Goal: Information Seeking & Learning: Check status

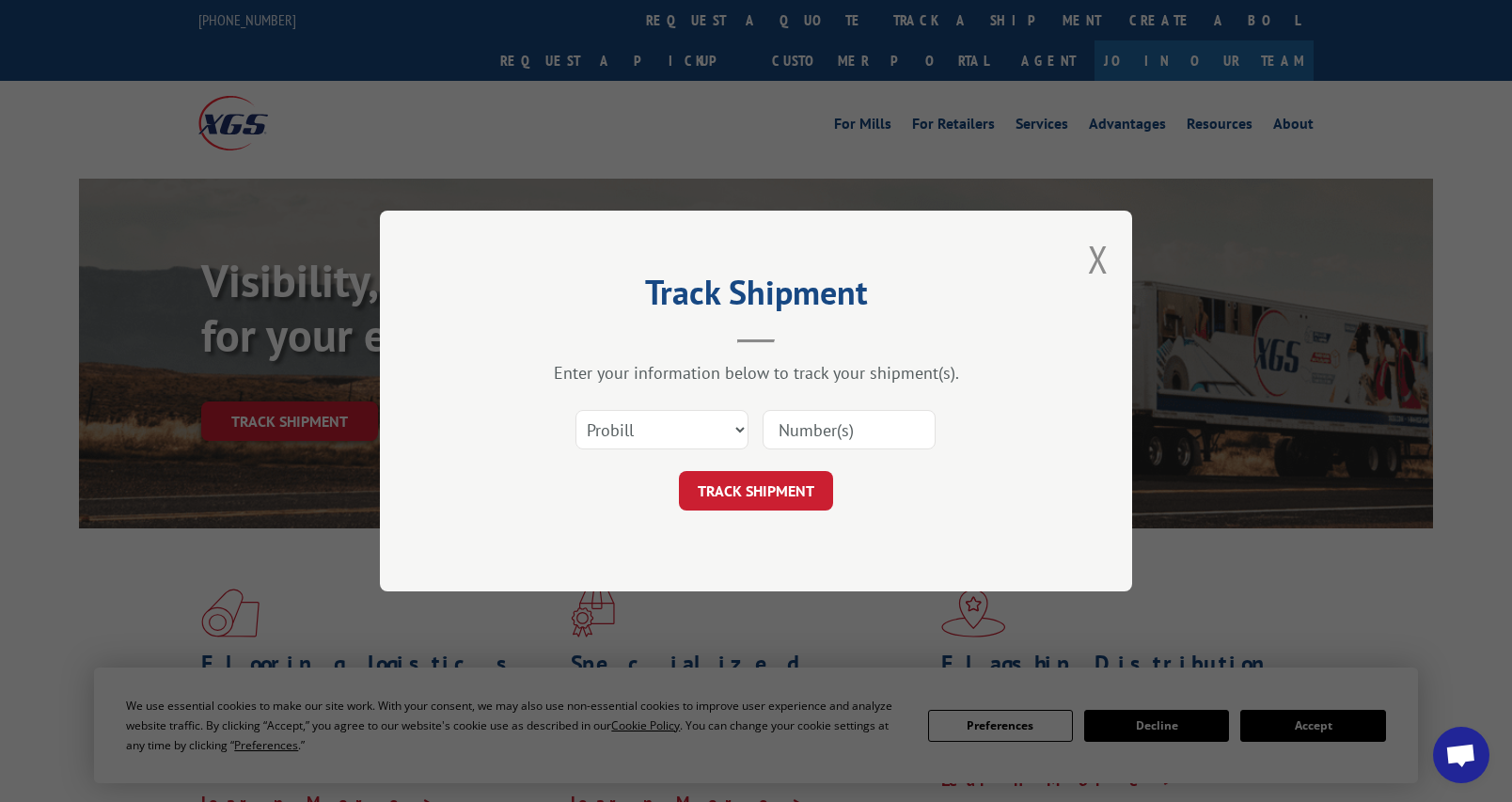
click at [819, 433] on input at bounding box center [849, 429] width 173 height 39
paste input "17689718"
type input "17689718"
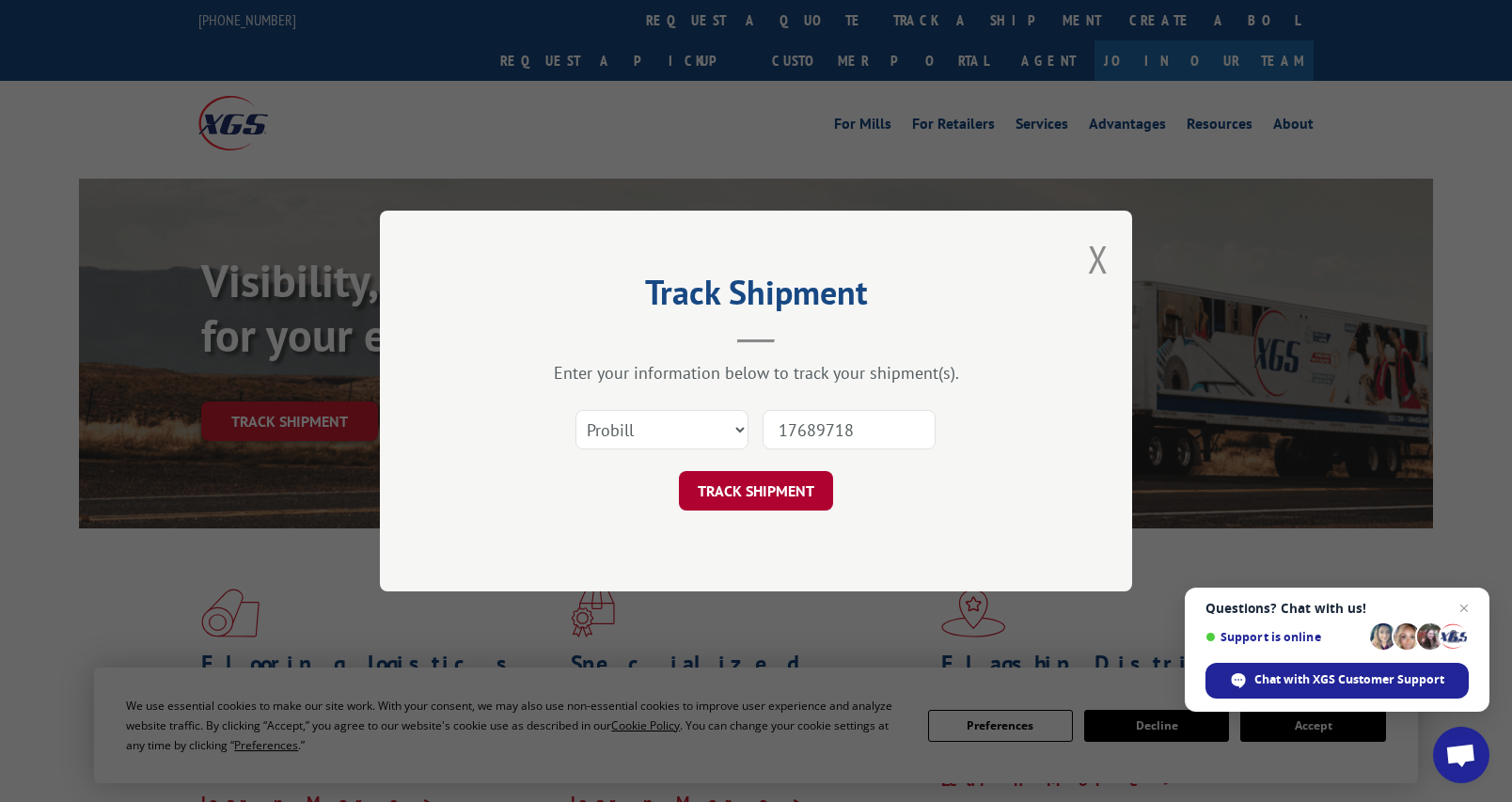
click at [772, 510] on button "TRACK SHIPMENT" at bounding box center [756, 490] width 154 height 39
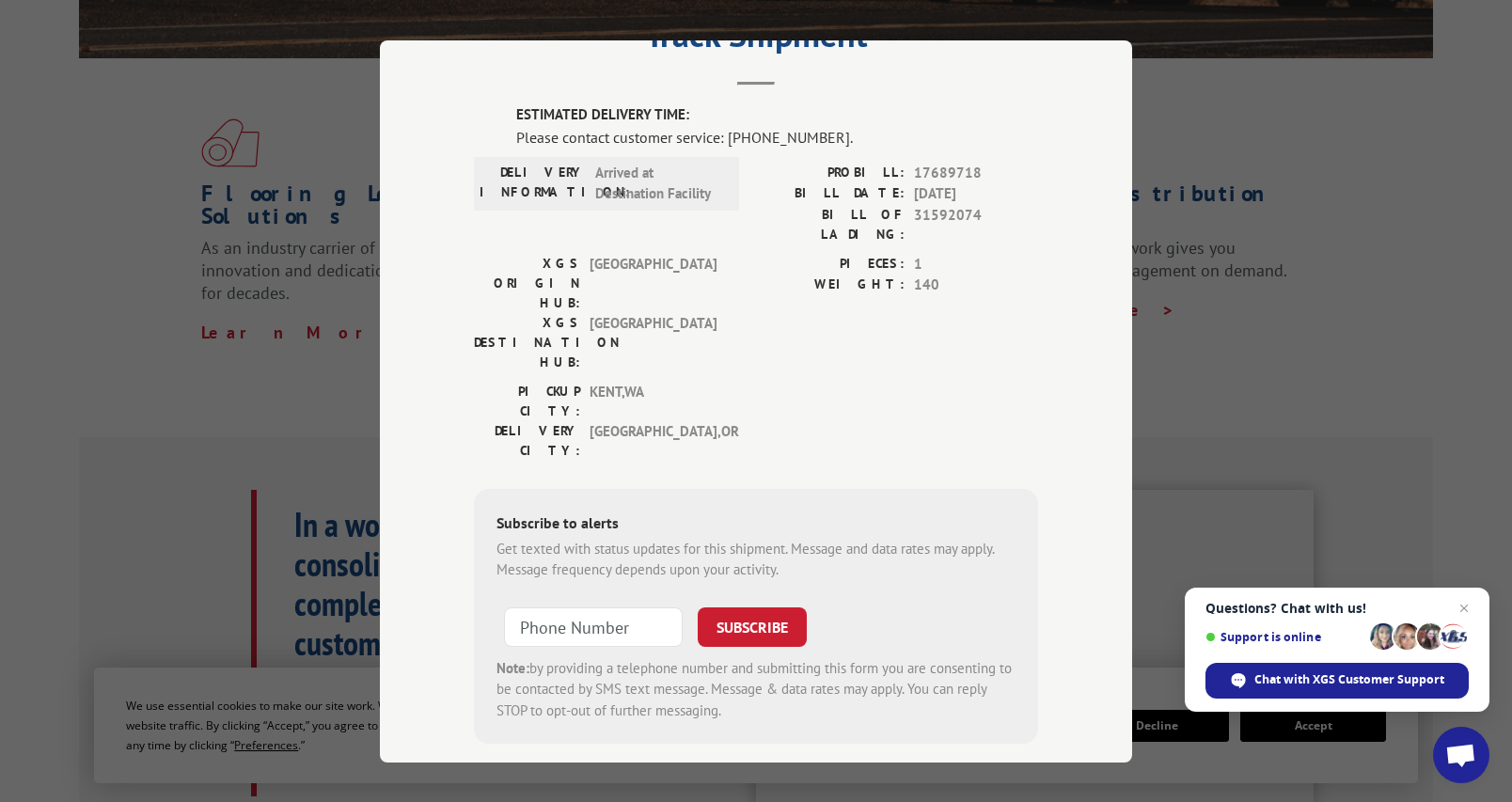
scroll to position [94, 0]
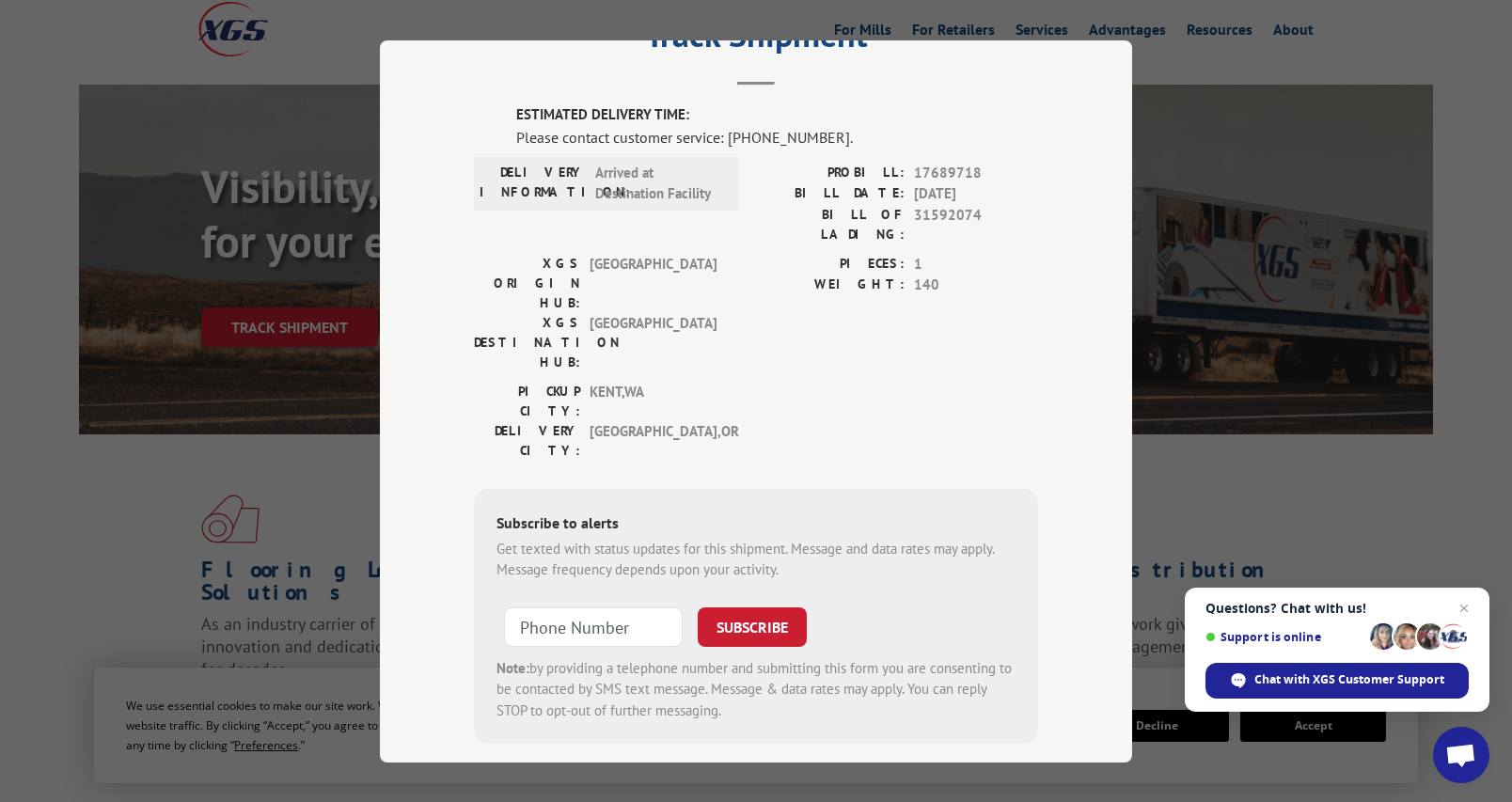
click at [613, 110] on label "ESTIMATED DELIVERY TIME:" at bounding box center [777, 115] width 522 height 22
click at [964, 143] on div "Please contact customer service: [PHONE_NUMBER]." at bounding box center [777, 136] width 522 height 23
click at [1462, 611] on span "Close chat" at bounding box center [1465, 609] width 24 height 24
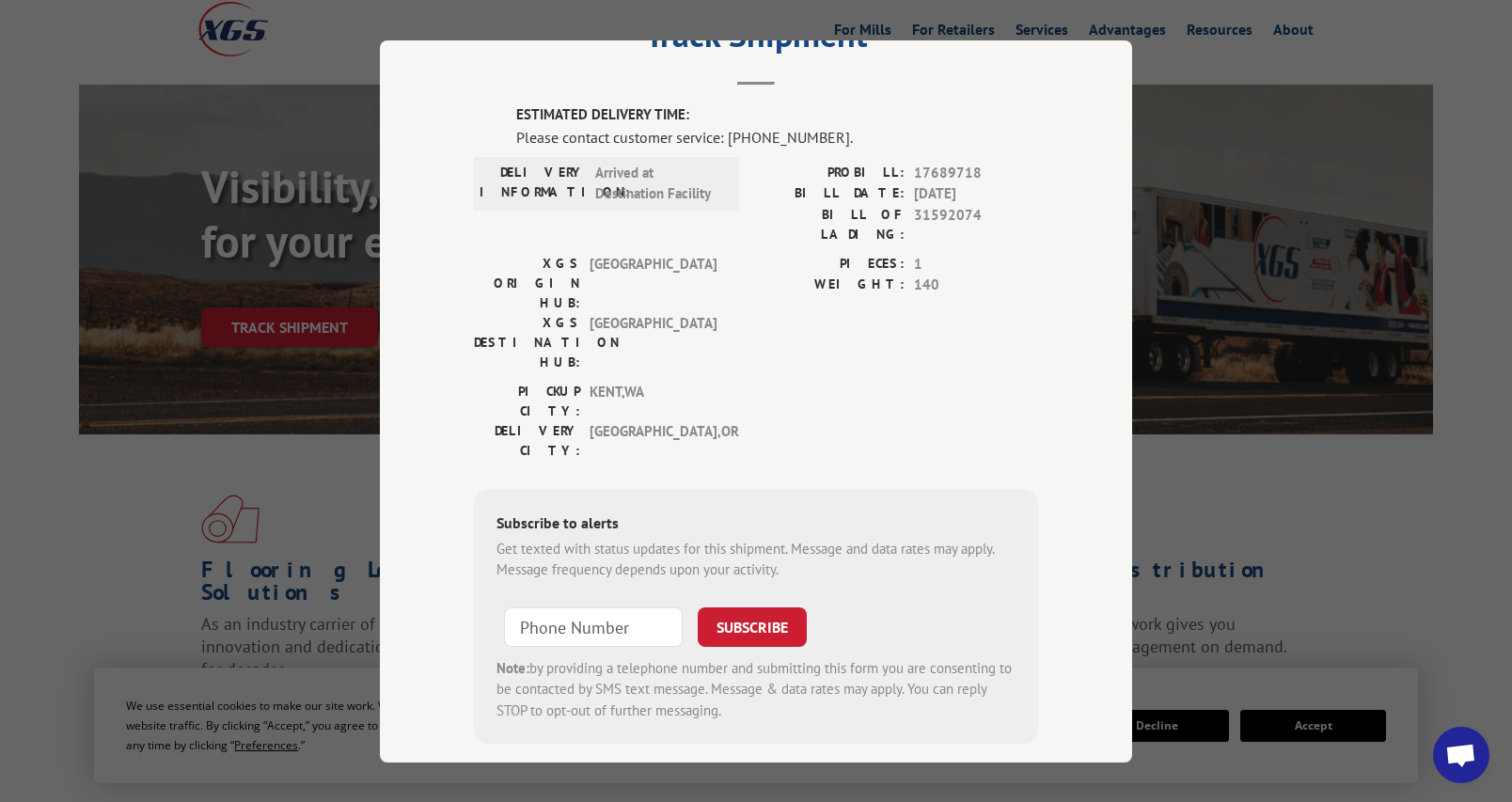
click at [1335, 504] on div "Track Shipment ESTIMATED DELIVERY TIME: Please contact customer service: [PHONE…" at bounding box center [756, 401] width 1512 height 802
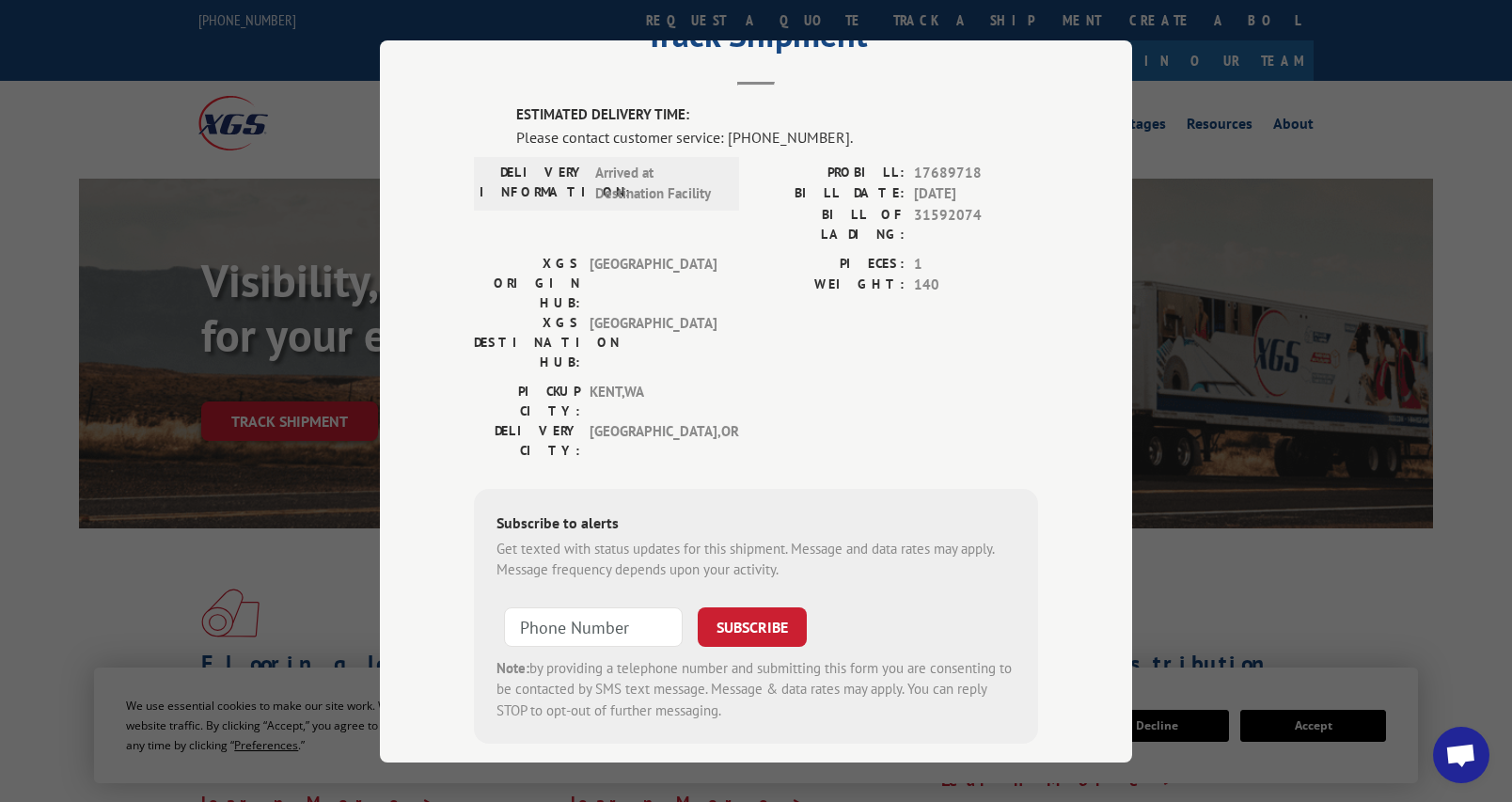
click at [1465, 68] on div "Track Shipment ESTIMATED DELIVERY TIME: Please contact customer service: [PHONE…" at bounding box center [756, 401] width 1512 height 802
click at [314, 575] on div "Track Shipment ESTIMATED DELIVERY TIME: Please contact customer service: [PHONE…" at bounding box center [756, 401] width 1512 height 802
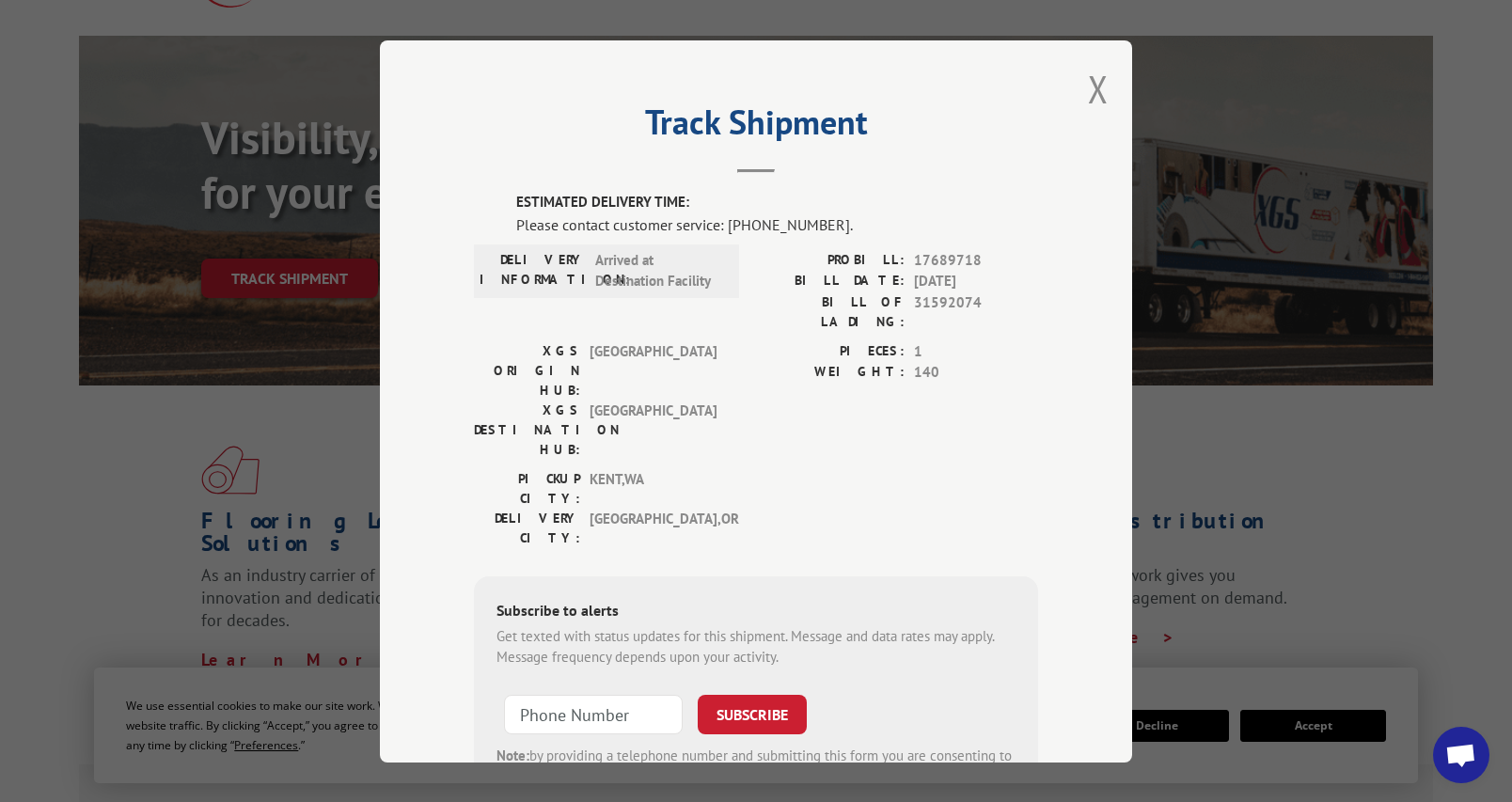
scroll to position [188, 0]
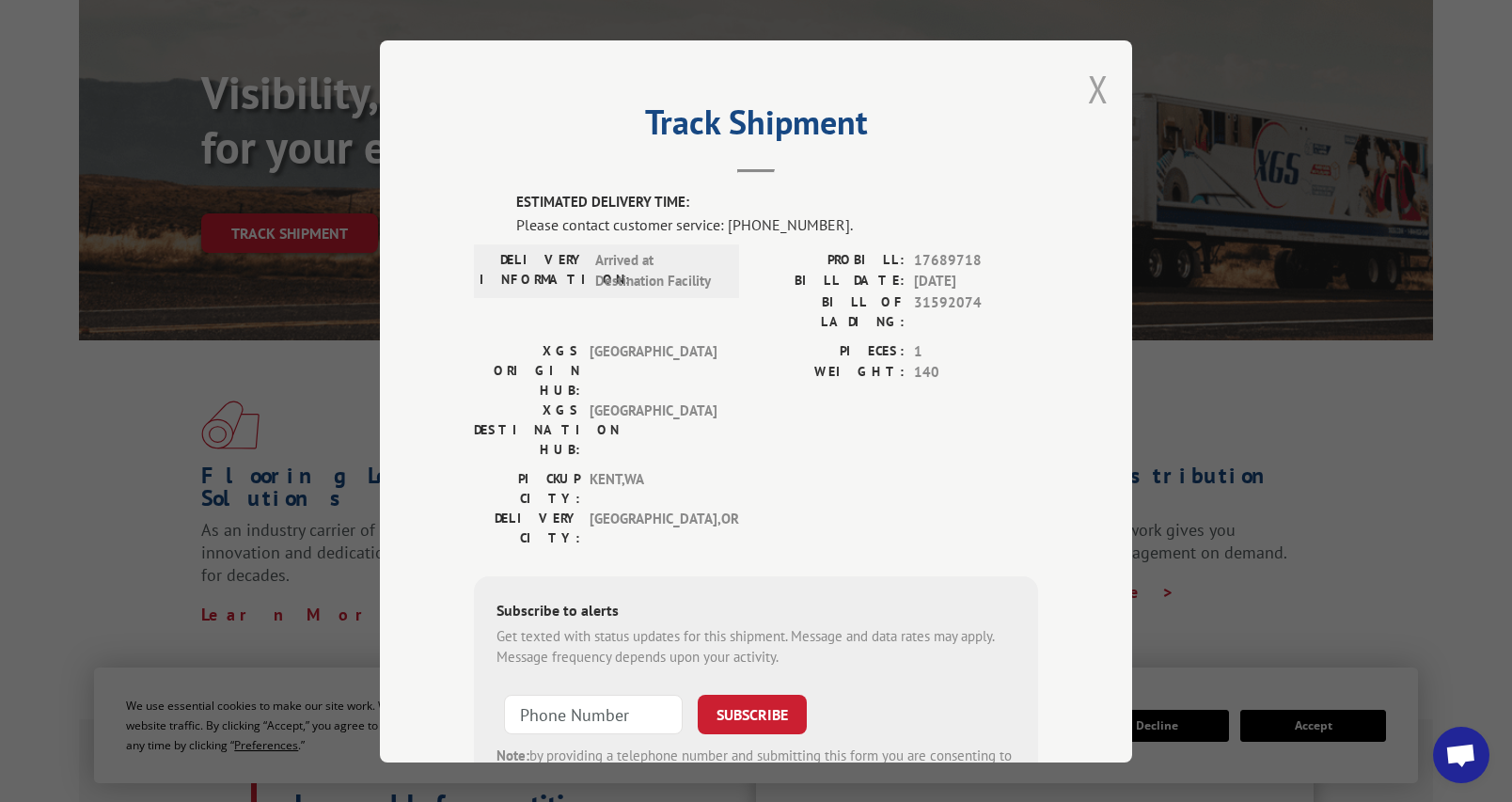
click at [1089, 83] on button "Close modal" at bounding box center [1098, 89] width 21 height 50
